Goal: Transaction & Acquisition: Purchase product/service

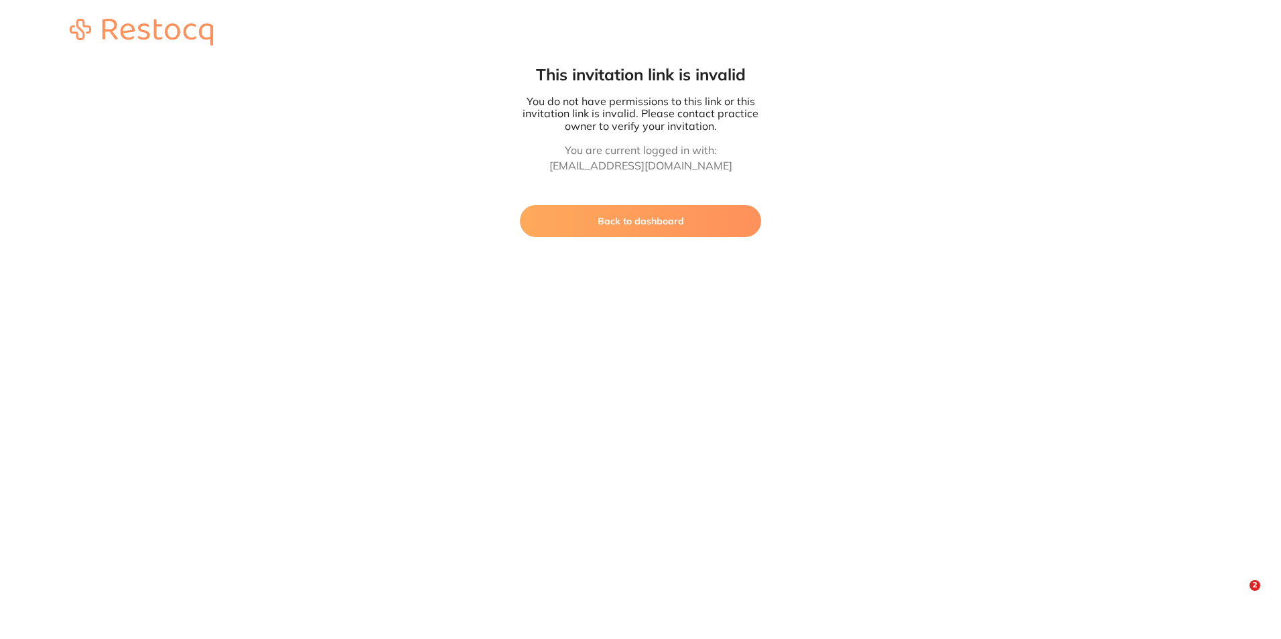
click at [632, 225] on button "Back to dashboard" at bounding box center [640, 221] width 241 height 32
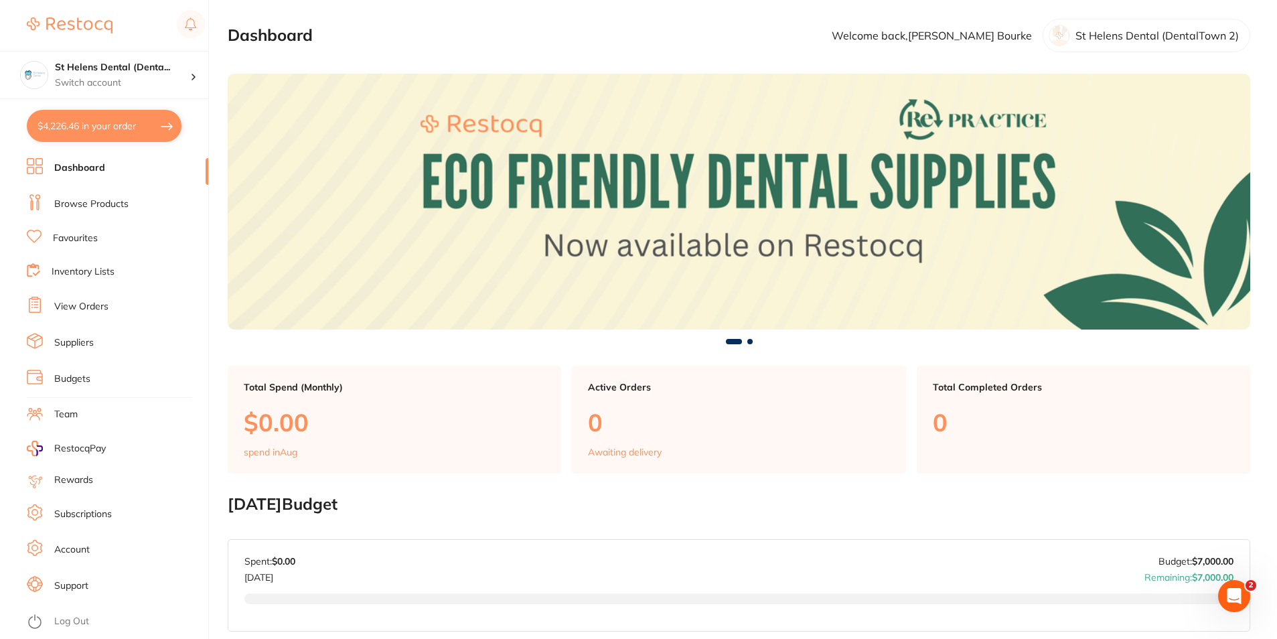
scroll to position [67, 0]
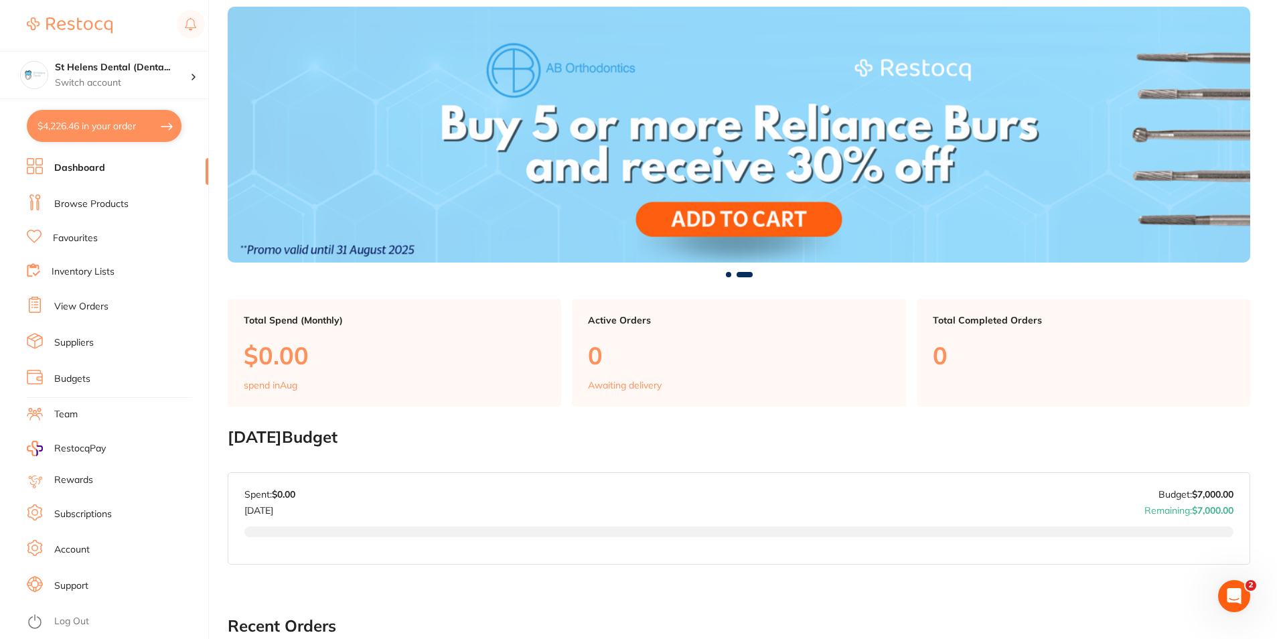
click at [103, 131] on button "$4,226.46 in your order" at bounding box center [104, 126] width 155 height 32
checkbox input "true"
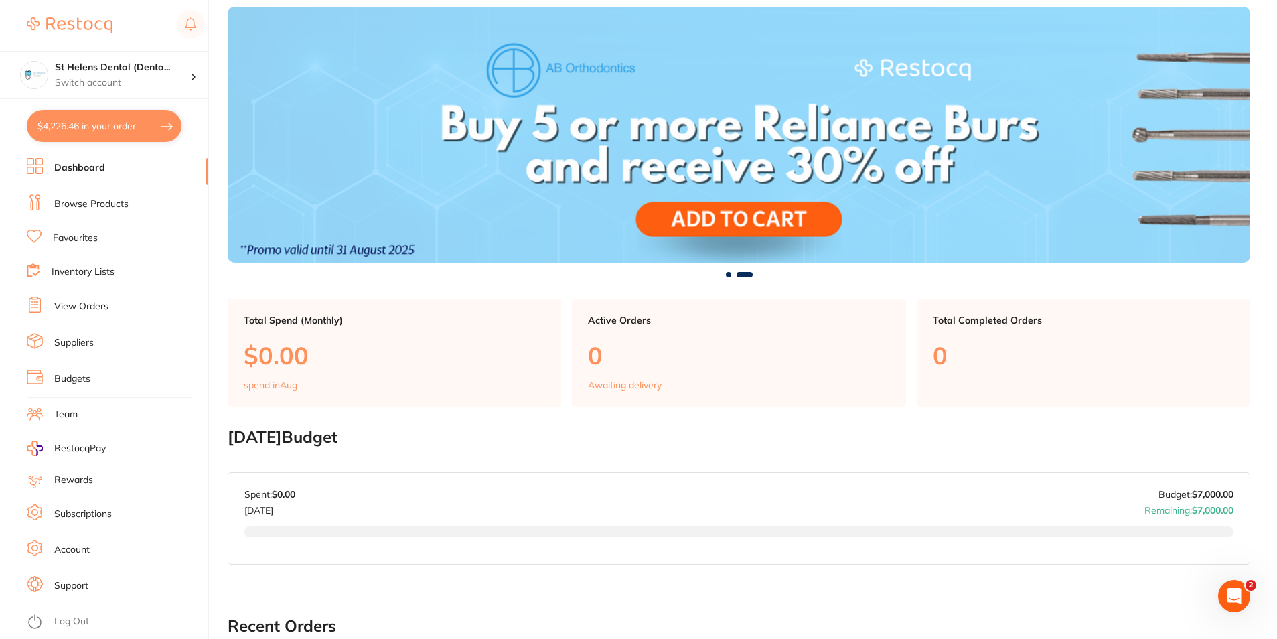
checkbox input "true"
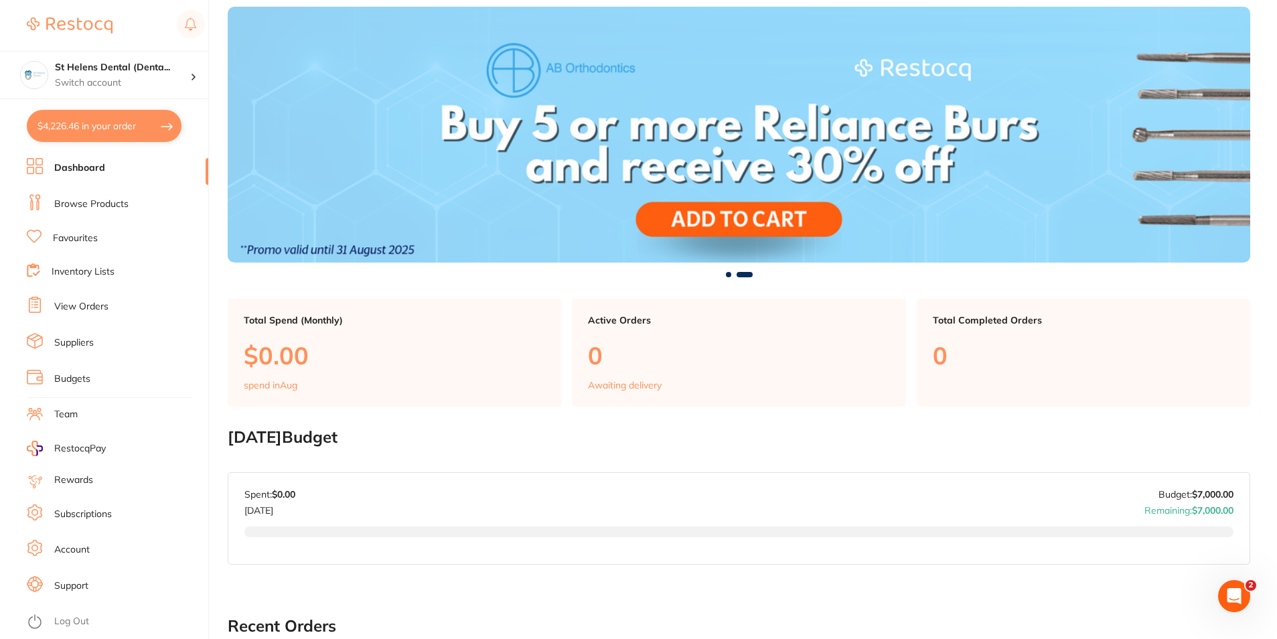
checkbox input "true"
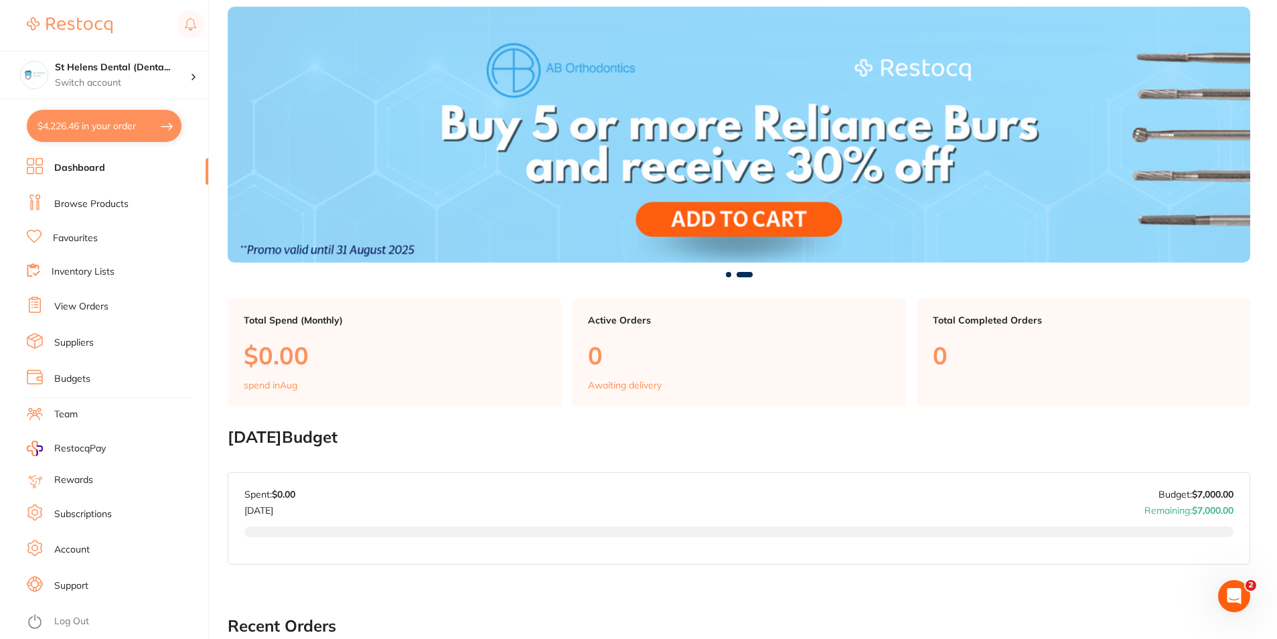
checkbox input "true"
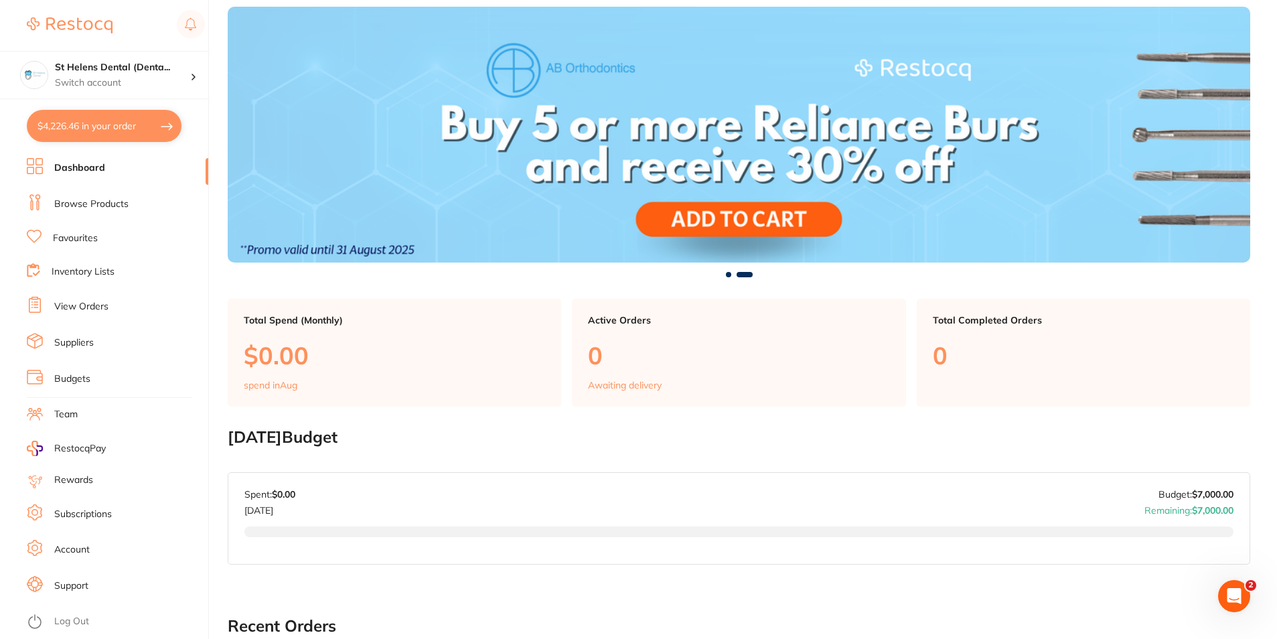
checkbox input "true"
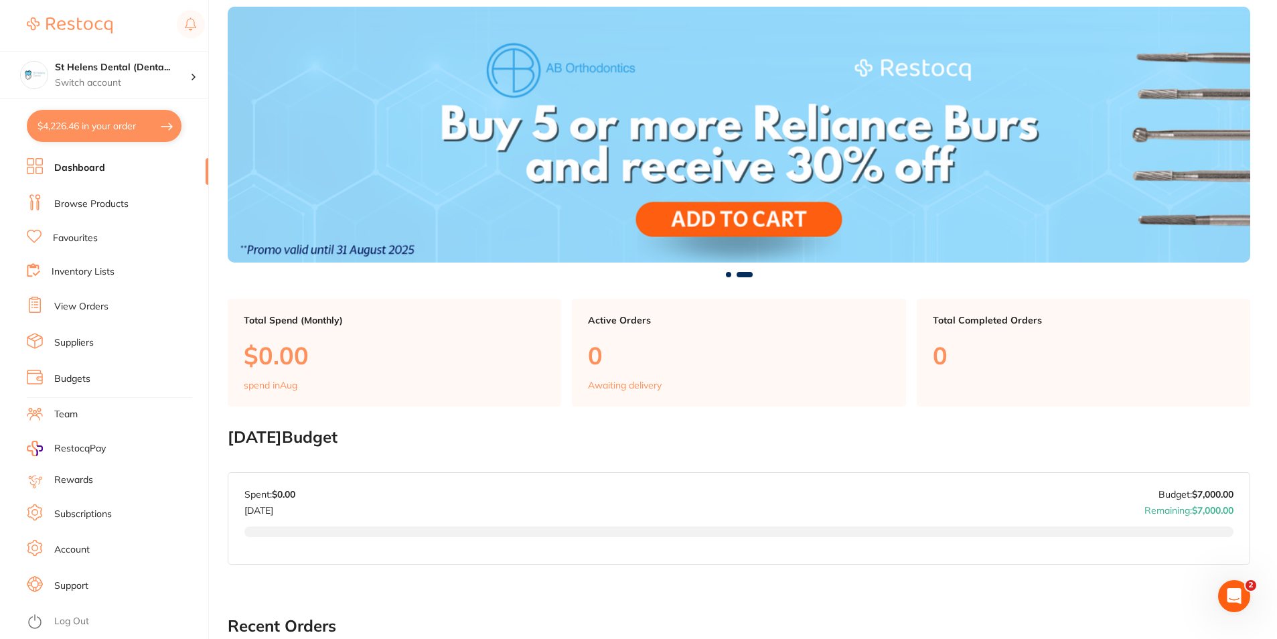
checkbox input "true"
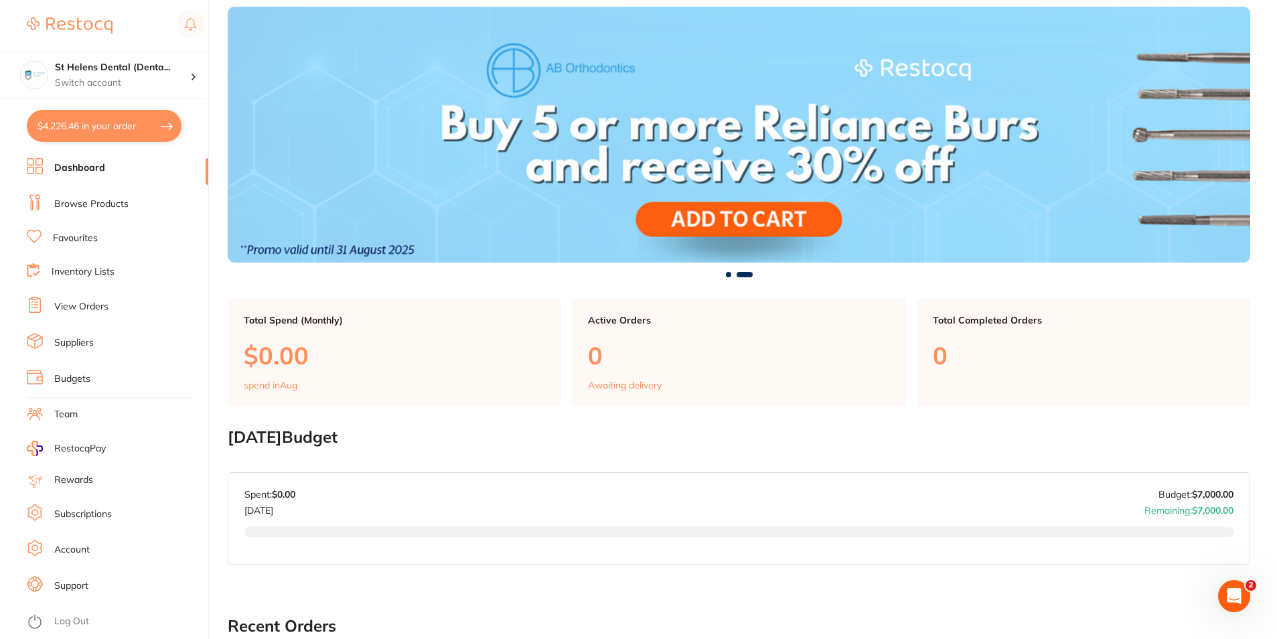
checkbox input "true"
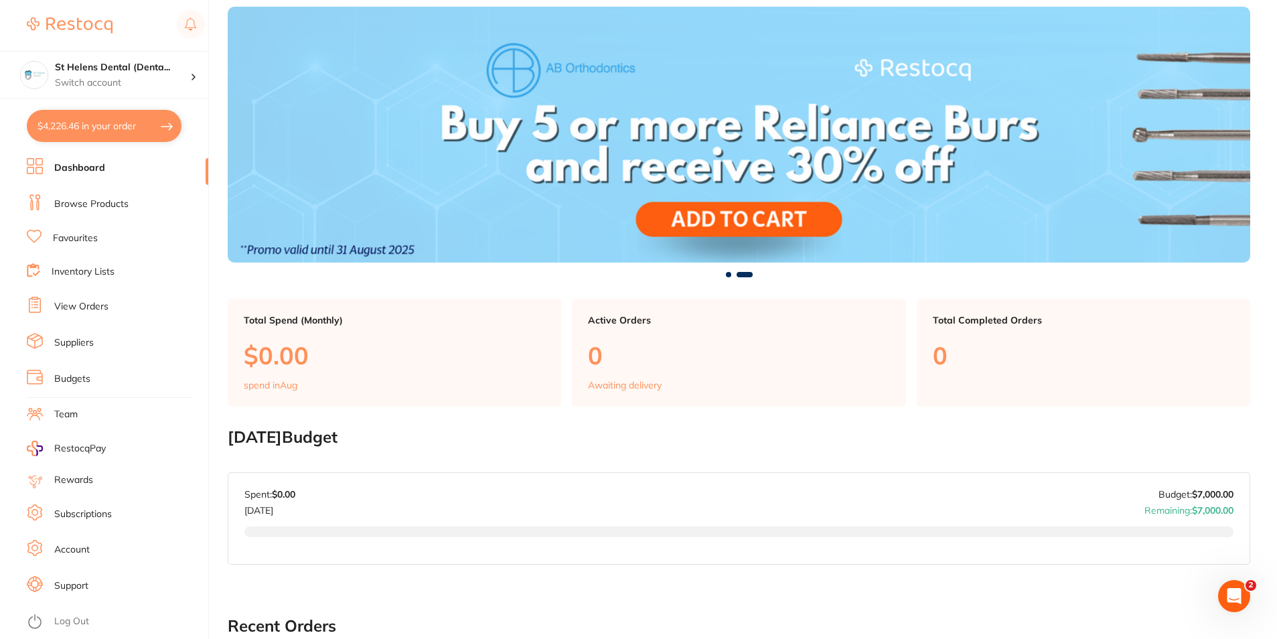
checkbox input "true"
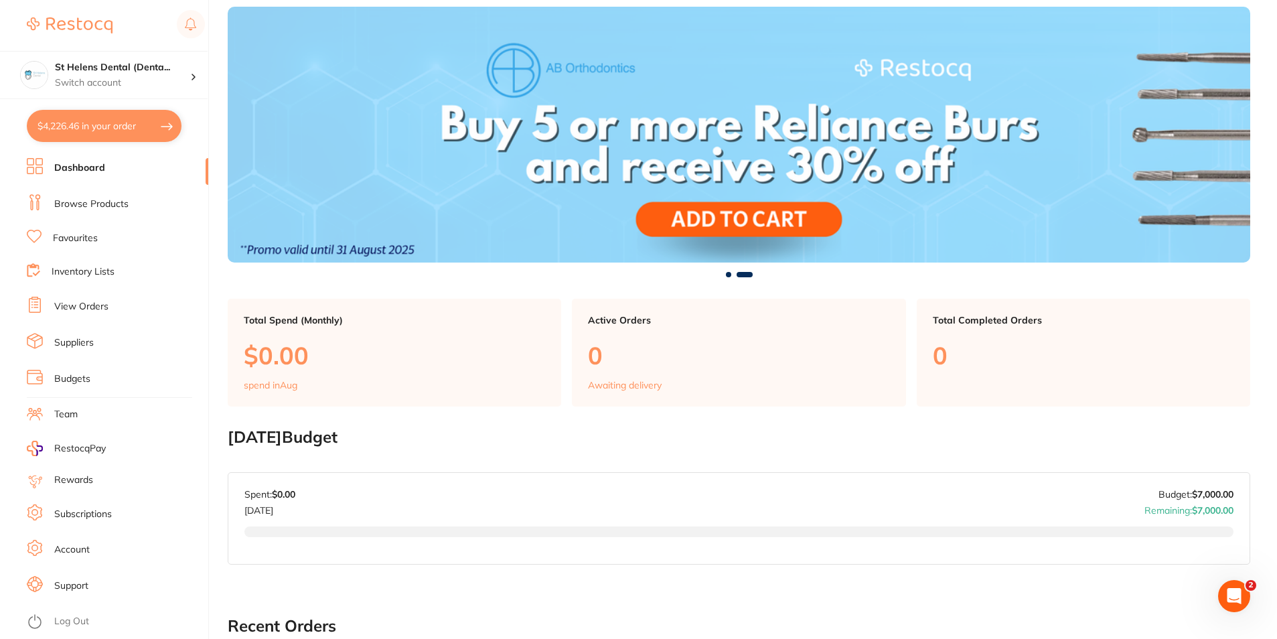
checkbox input "true"
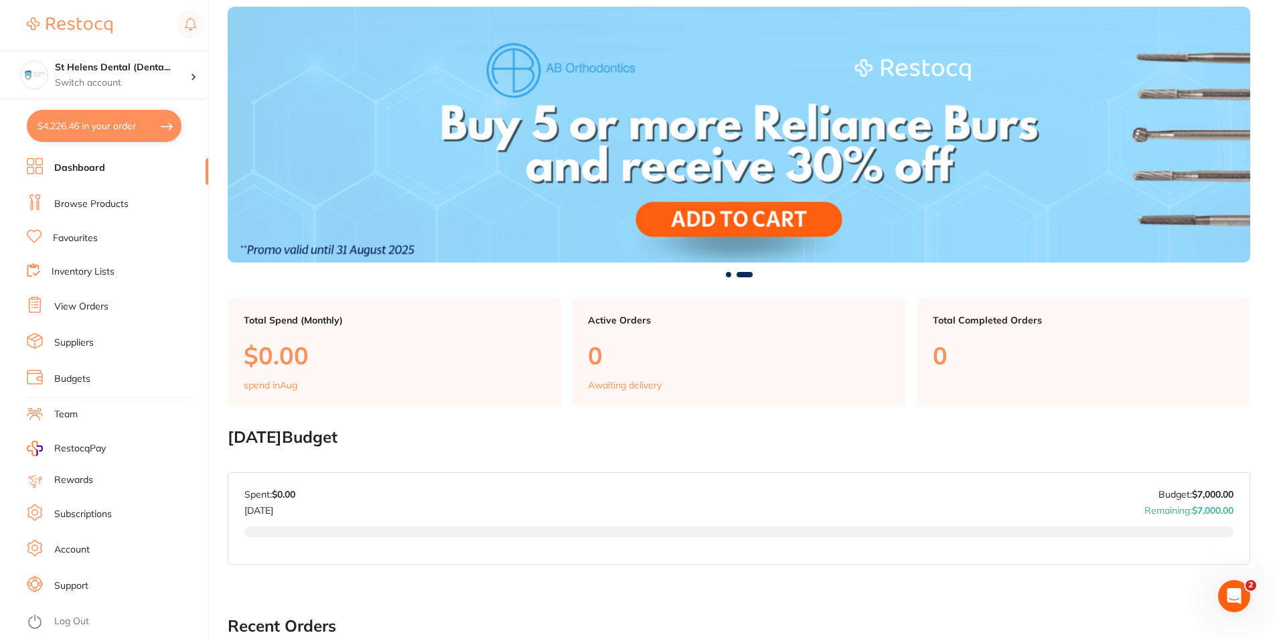
checkbox input "true"
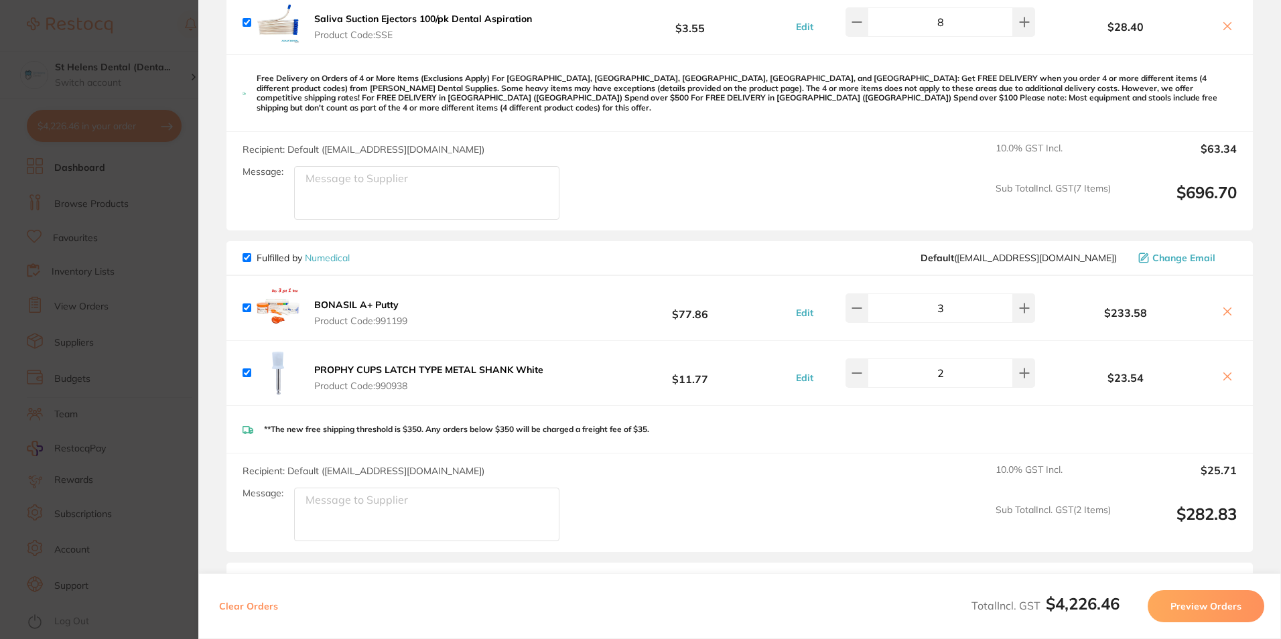
scroll to position [3014, 0]
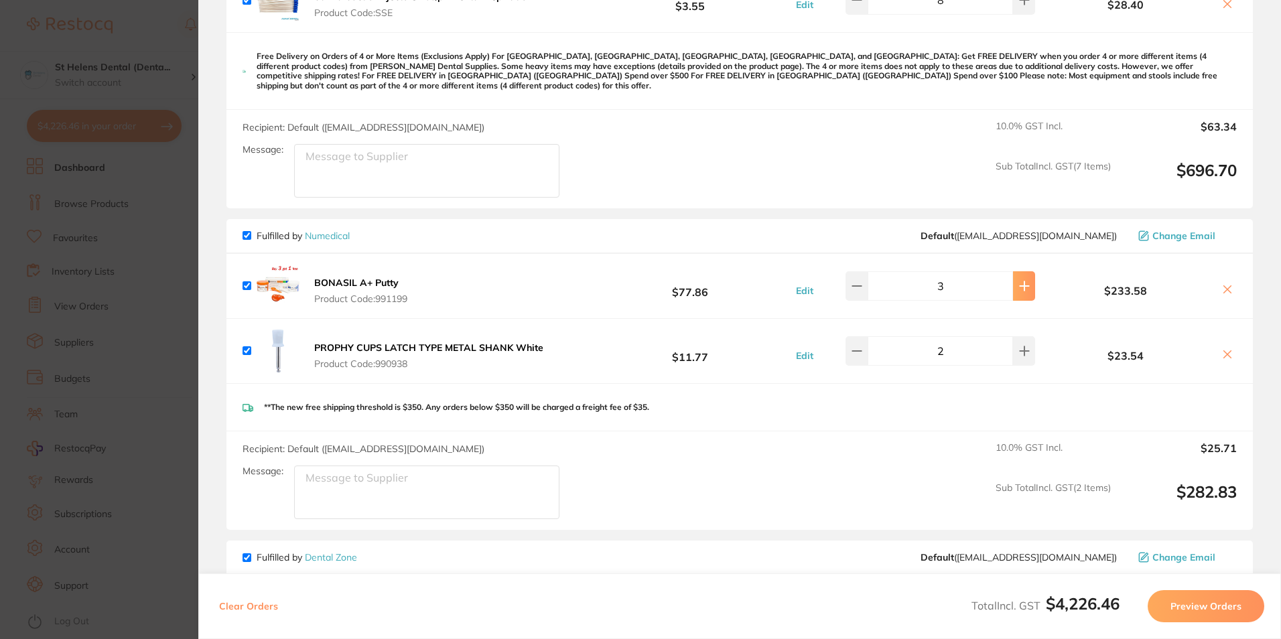
type input "4"
